Goal: Information Seeking & Learning: Compare options

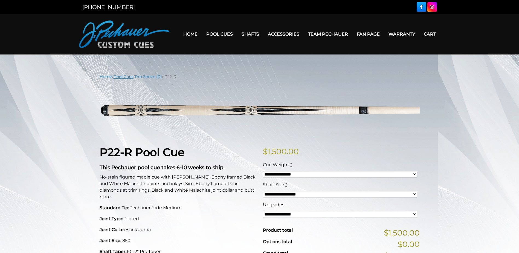
click at [133, 77] on link "Pool Cues" at bounding box center [124, 76] width 20 height 5
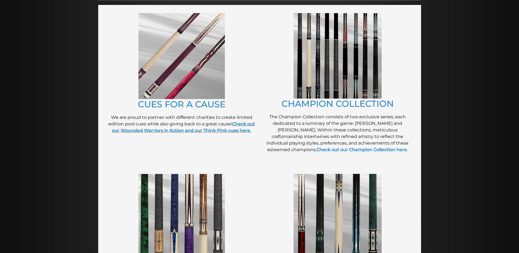
scroll to position [151, 0]
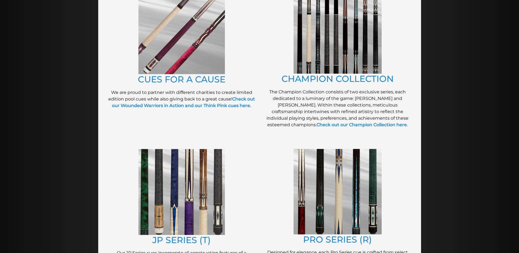
click at [203, 176] on img at bounding box center [182, 192] width 87 height 86
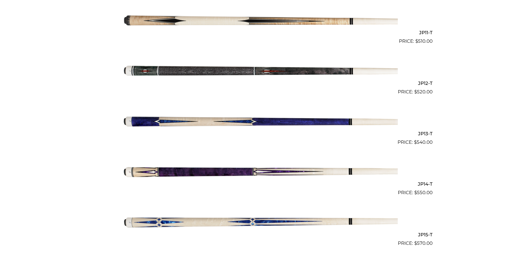
scroll to position [686, 0]
click at [241, 172] on img at bounding box center [260, 171] width 277 height 46
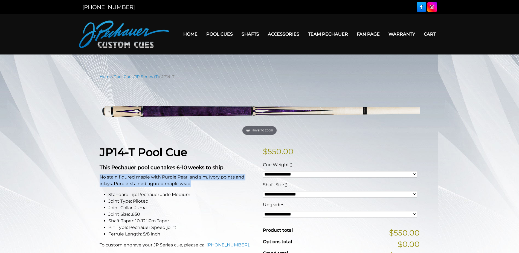
drag, startPoint x: 193, startPoint y: 184, endPoint x: 100, endPoint y: 179, distance: 93.3
click at [100, 179] on p "No stain figured maple with Purple Pearl and sim. Ivory points and inlays. Purp…" at bounding box center [178, 180] width 157 height 13
drag, startPoint x: 100, startPoint y: 179, endPoint x: 133, endPoint y: 181, distance: 33.2
copy p "No stain figured maple with Purple Pearl and sim. Ivory points and inlays. Purp…"
click at [150, 77] on link "JP Series (T)" at bounding box center [147, 76] width 24 height 5
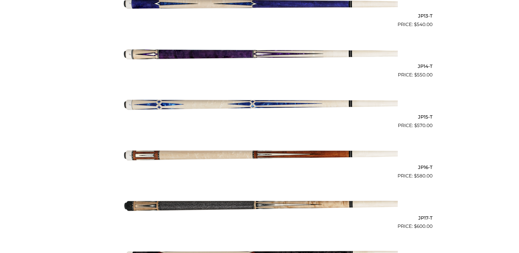
scroll to position [803, 0]
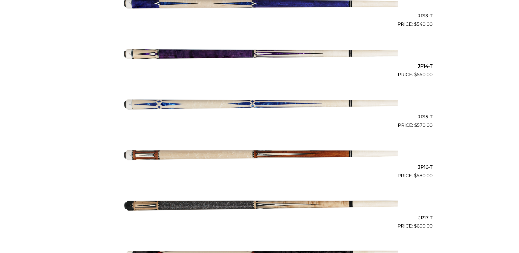
drag, startPoint x: 301, startPoint y: 153, endPoint x: 315, endPoint y: 155, distance: 14.4
click at [301, 153] on img at bounding box center [260, 154] width 277 height 46
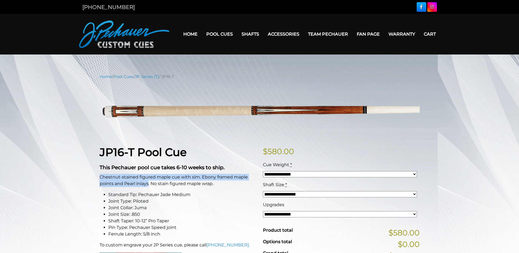
drag, startPoint x: 148, startPoint y: 184, endPoint x: 97, endPoint y: 176, distance: 51.7
drag, startPoint x: 97, startPoint y: 176, endPoint x: 107, endPoint y: 179, distance: 10.3
copy p "Chestnut-stained figured maple cue with sim. Ebony framed maple points and Pear…"
drag, startPoint x: 214, startPoint y: 185, endPoint x: 151, endPoint y: 185, distance: 63.5
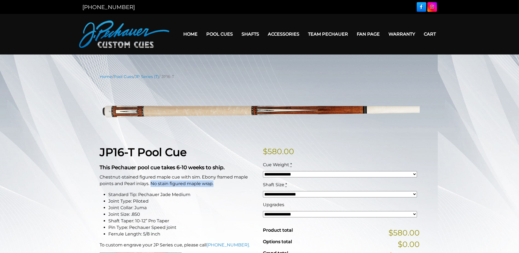
click at [151, 185] on p "Chestnut-stained figured maple cue with sim. Ebony framed maple points and Pear…" at bounding box center [178, 180] width 157 height 13
drag, startPoint x: 151, startPoint y: 185, endPoint x: 182, endPoint y: 183, distance: 30.7
copy p "No stain figured maple wrap."
click at [156, 79] on link "JP Series (T)" at bounding box center [147, 76] width 24 height 5
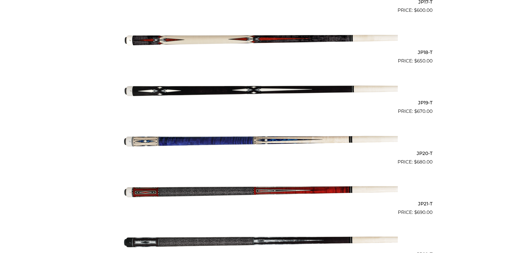
scroll to position [1022, 0]
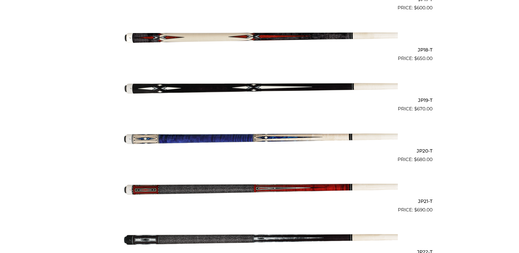
click at [230, 136] on img at bounding box center [260, 138] width 277 height 46
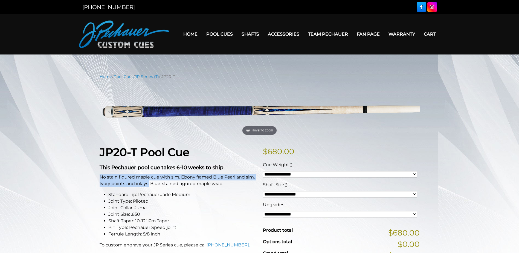
drag, startPoint x: 149, startPoint y: 183, endPoint x: 100, endPoint y: 178, distance: 49.3
click at [100, 178] on p "No stain figured maple cue with sim. Ebony framed Blue Pearl and sim. Ivory poi…" at bounding box center [178, 180] width 157 height 13
drag, startPoint x: 100, startPoint y: 178, endPoint x: 125, endPoint y: 178, distance: 24.4
copy p "No stain figured maple cue with sim. Ebony framed Blue Pearl and sim. Ivory poi…"
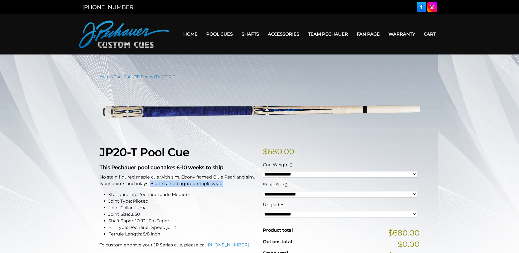
drag, startPoint x: 150, startPoint y: 184, endPoint x: 228, endPoint y: 183, distance: 78.0
click at [228, 183] on p "No stain figured maple cue with sim. Ebony framed Blue Pearl and sim. Ivory poi…" at bounding box center [178, 180] width 157 height 13
drag, startPoint x: 228, startPoint y: 183, endPoint x: 216, endPoint y: 185, distance: 12.8
copy p "Blue-stained figured maple wrap."
click at [150, 78] on link "JP Series (T)" at bounding box center [147, 76] width 24 height 5
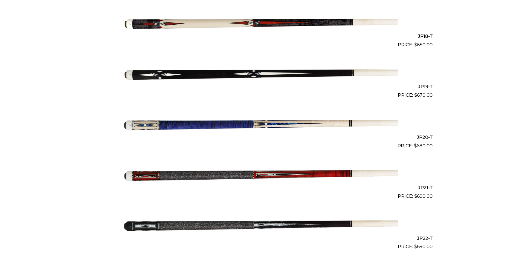
scroll to position [1042, 0]
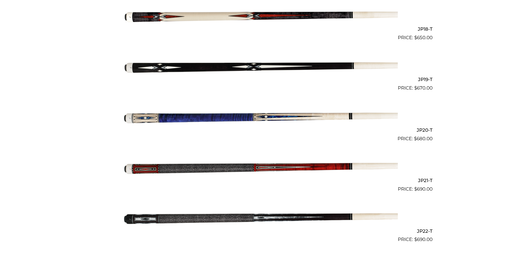
click at [181, 171] on img at bounding box center [260, 168] width 277 height 46
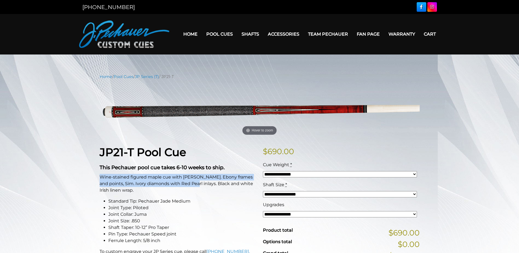
drag, startPoint x: 191, startPoint y: 185, endPoint x: 99, endPoint y: 178, distance: 92.2
drag, startPoint x: 99, startPoint y: 178, endPoint x: 121, endPoint y: 184, distance: 22.6
copy p "Wine-stained figured maple cue with [PERSON_NAME]. Ebony frames and points, Sim…"
